Goal: Task Accomplishment & Management: Manage account settings

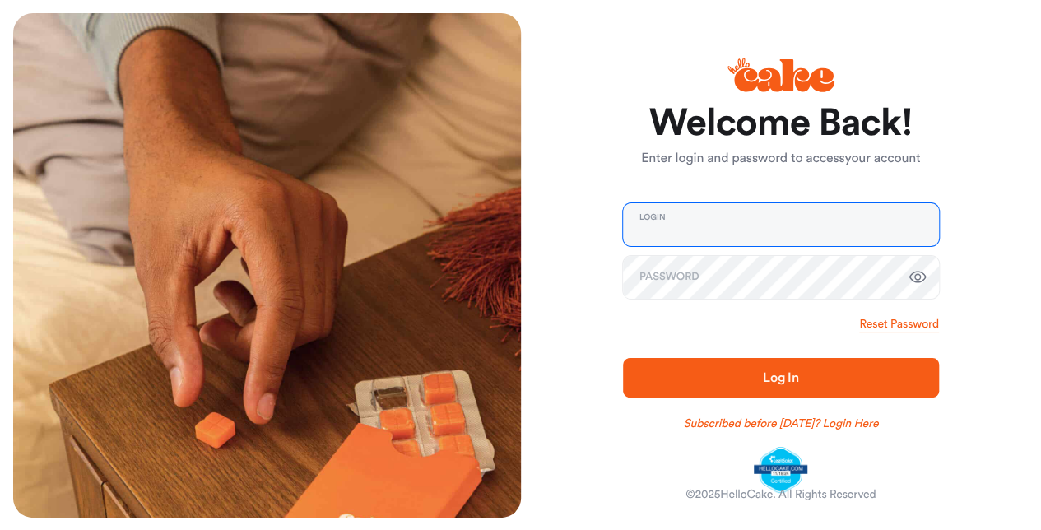
drag, startPoint x: 0, startPoint y: 0, endPoint x: 648, endPoint y: 221, distance: 684.9
click at [648, 221] on input "email" at bounding box center [781, 224] width 316 height 43
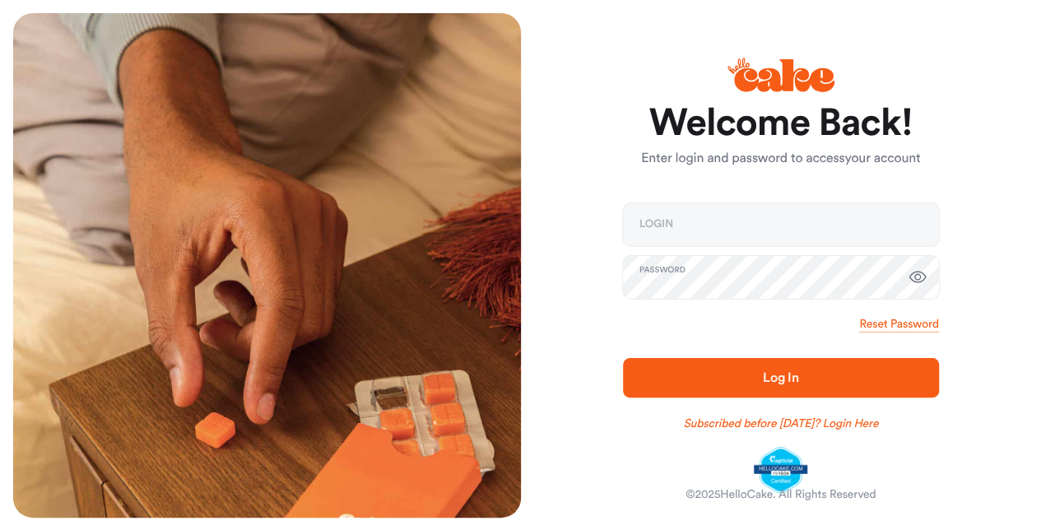
click at [927, 274] on button "button" at bounding box center [917, 277] width 33 height 33
click at [925, 274] on icon "button" at bounding box center [918, 277] width 20 height 20
click at [767, 225] on input "email" at bounding box center [781, 224] width 316 height 43
type input "**********"
click at [760, 374] on span "Log In" at bounding box center [780, 378] width 263 height 20
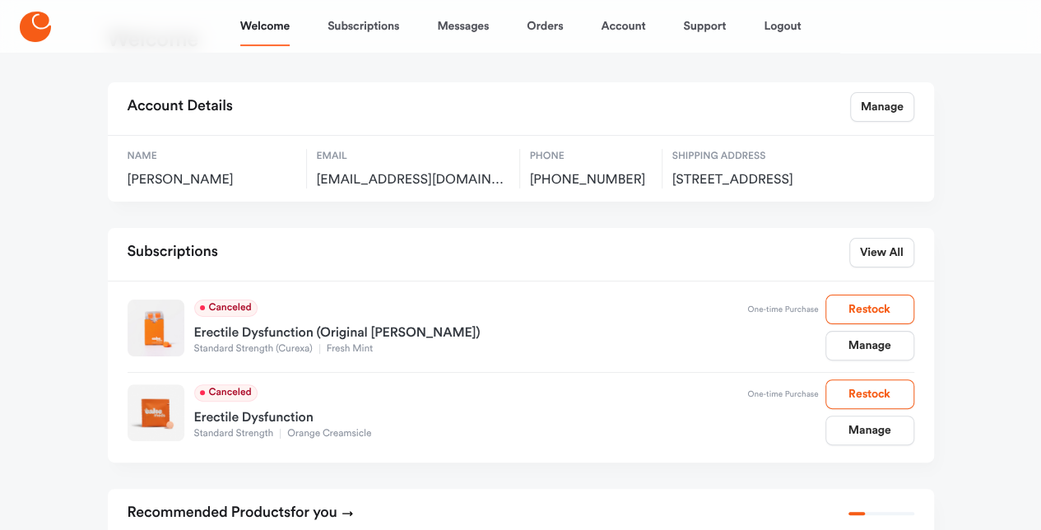
scroll to position [31, 0]
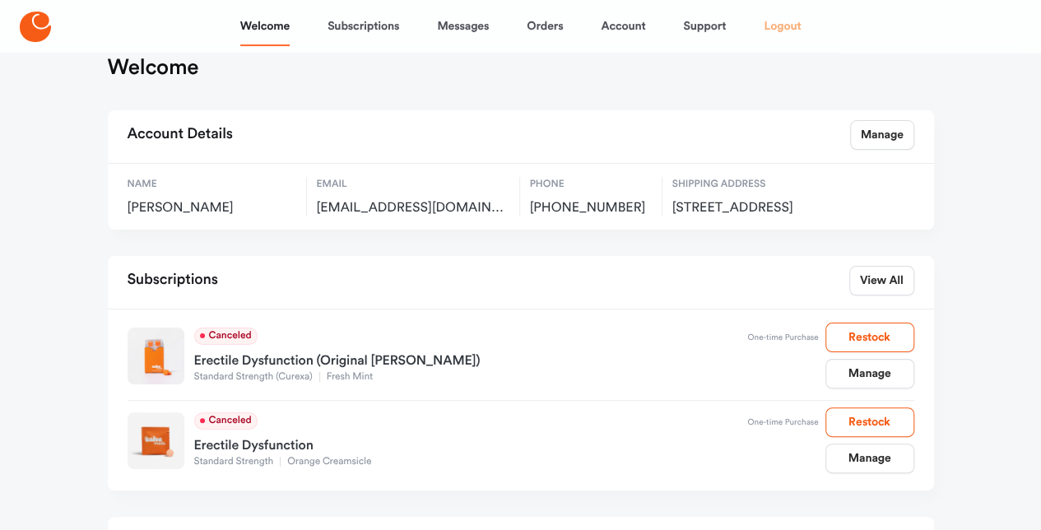
click at [769, 31] on link "Logout" at bounding box center [782, 27] width 37 height 40
